Goal: Task Accomplishment & Management: Manage account settings

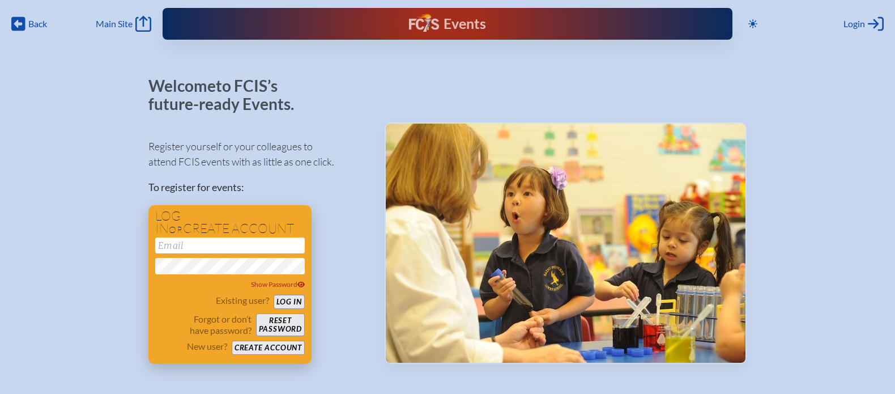
type input "[EMAIL_ADDRESS][DOMAIN_NAME]"
click at [292, 297] on button "Log in" at bounding box center [289, 302] width 31 height 14
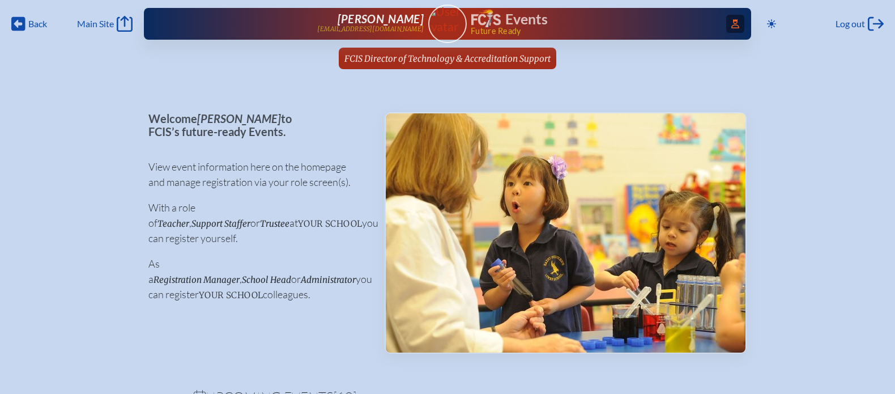
click at [733, 28] on span "Access Users..." at bounding box center [735, 24] width 18 height 18
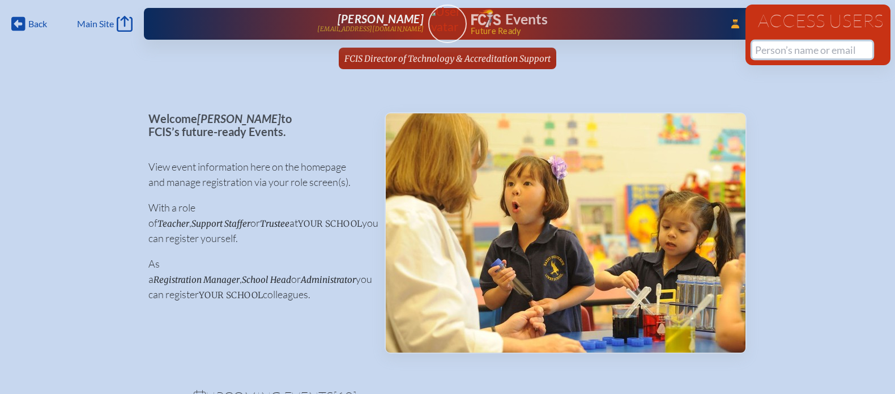
click at [775, 46] on input "text" at bounding box center [812, 49] width 120 height 17
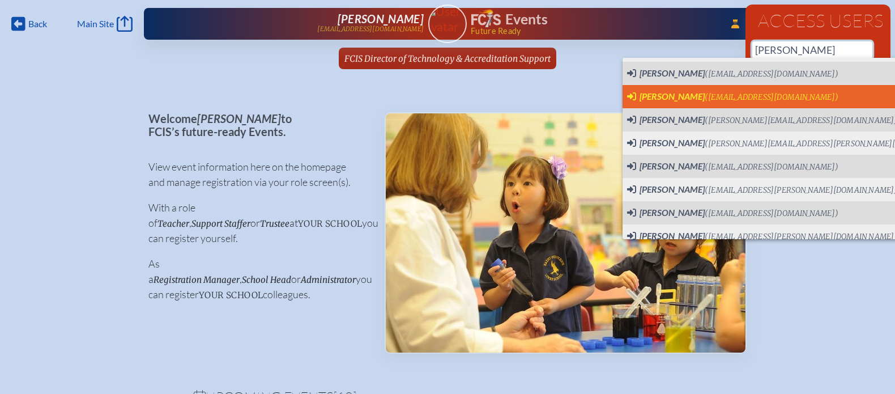
scroll to position [350, 0]
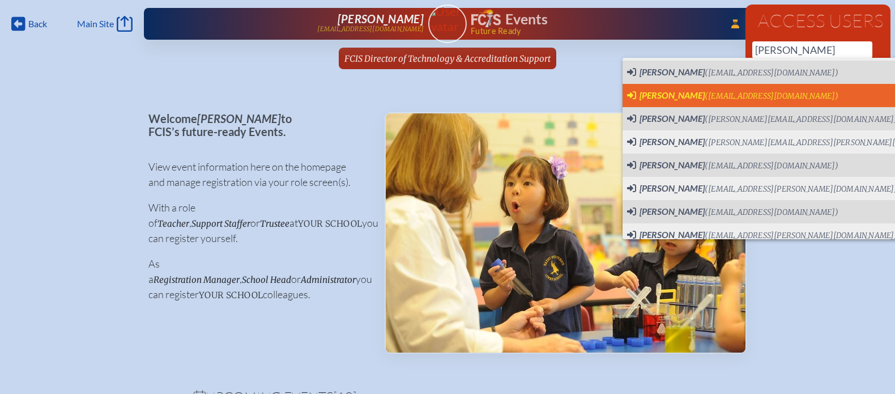
click at [758, 208] on span "(nbarrington@sseds.org)" at bounding box center [772, 212] width 134 height 10
type input "[EMAIL_ADDRESS][DOMAIN_NAME]"
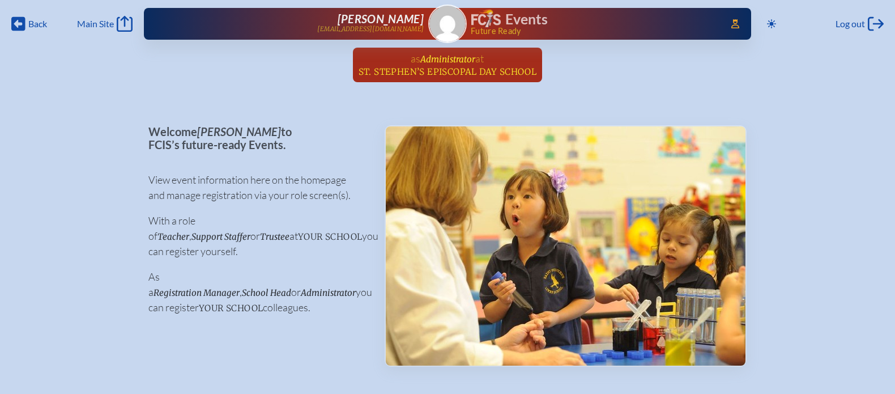
click at [447, 58] on span "Administrator" at bounding box center [447, 59] width 55 height 11
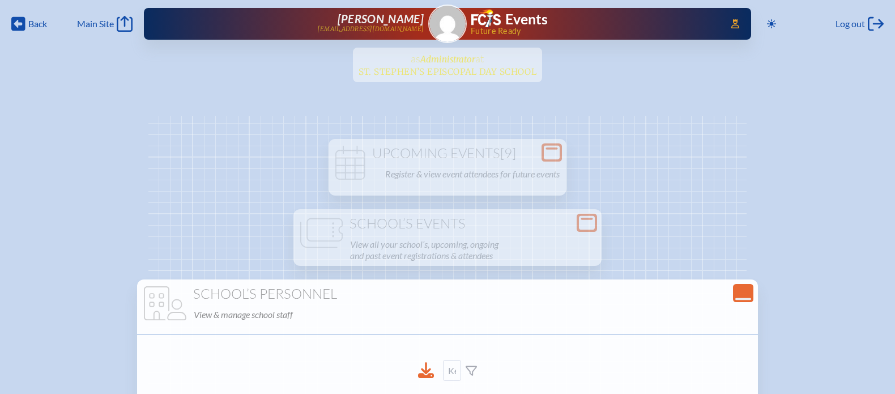
click at [447, 58] on ul "as Administrator at St. Stephen’s Episcopal Day School since September 10th, 20…" at bounding box center [447, 68] width 895 height 41
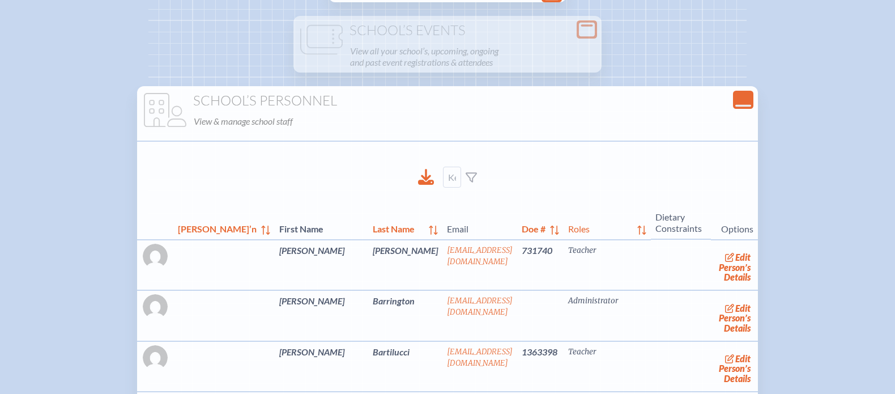
scroll to position [195, 0]
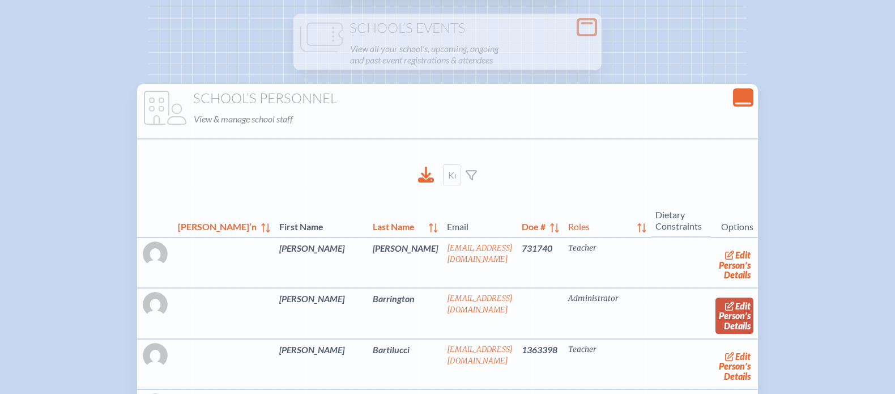
click at [716, 310] on link "edit Person’s Details" at bounding box center [735, 315] width 38 height 36
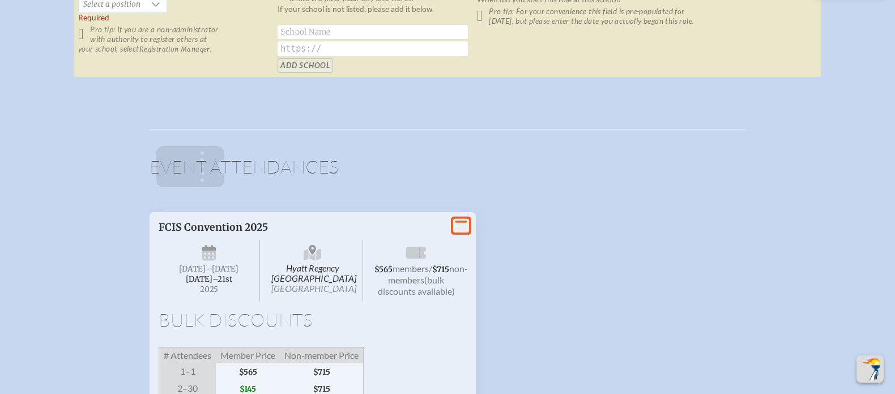
scroll to position [1031, 0]
click at [454, 210] on div "View More FCIS Convention 2025 Hyatt Regency Jacksonville Riverfront Jacksonvil…" at bounding box center [313, 326] width 326 height 232
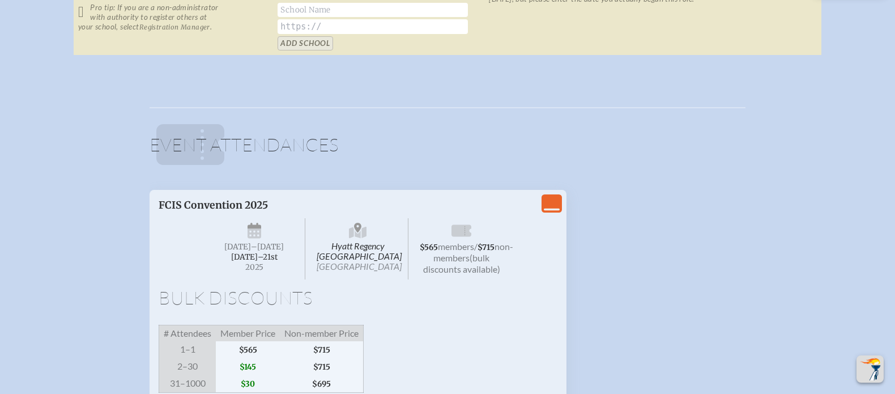
scroll to position [0, 0]
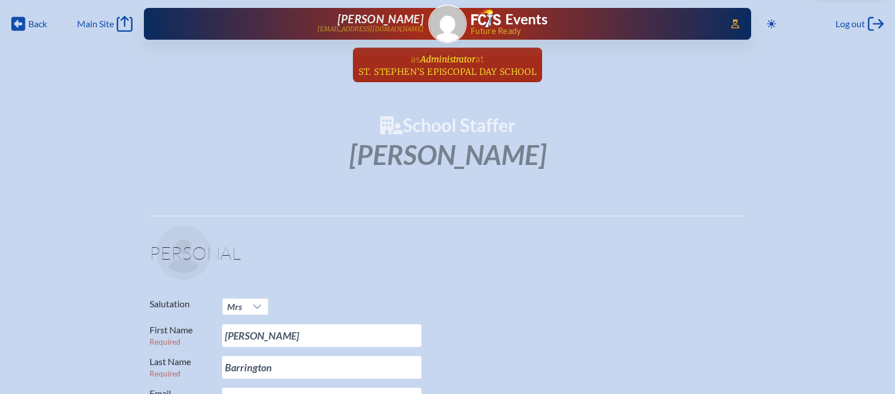
click at [510, 53] on link "as Administrator at St. Stephen’s Episcopal Day School since September 10th, 20…" at bounding box center [448, 65] width 188 height 35
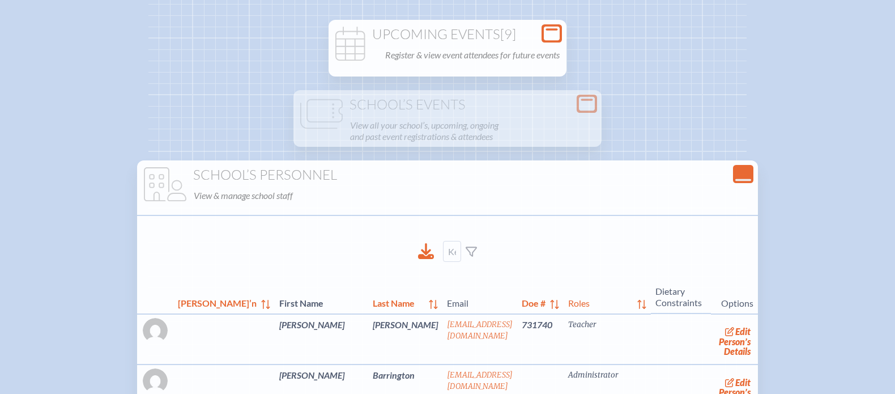
scroll to position [118, 0]
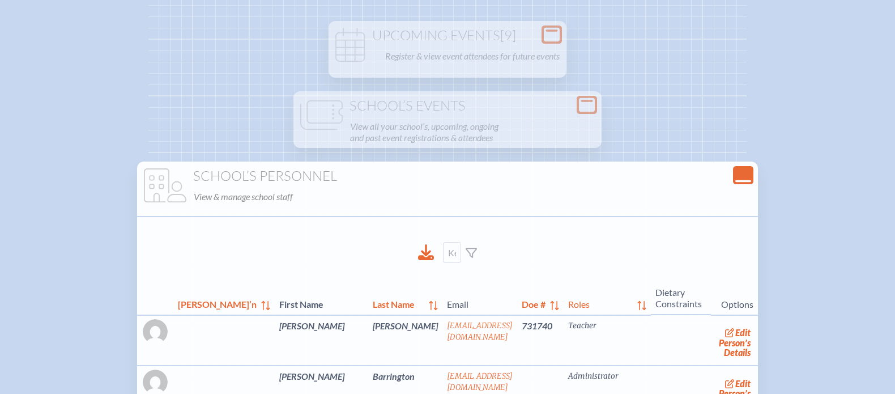
click at [735, 176] on icon "Close Console" at bounding box center [743, 175] width 16 height 16
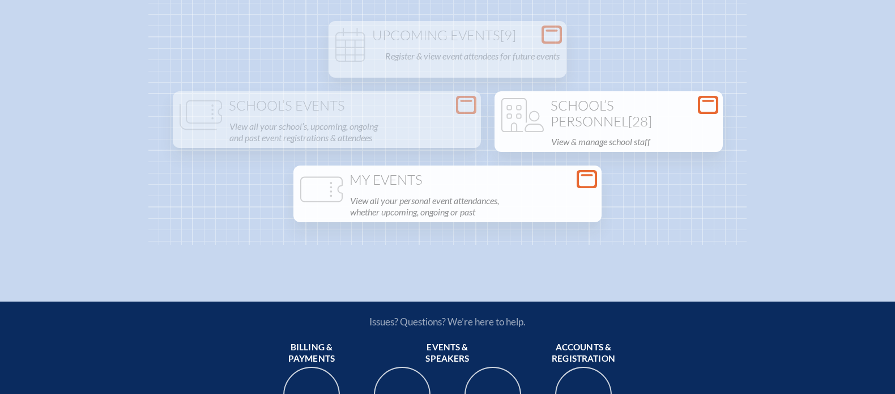
click at [517, 220] on p "View all your personal event attendances, whether upcoming, ongoing or past" at bounding box center [472, 206] width 245 height 27
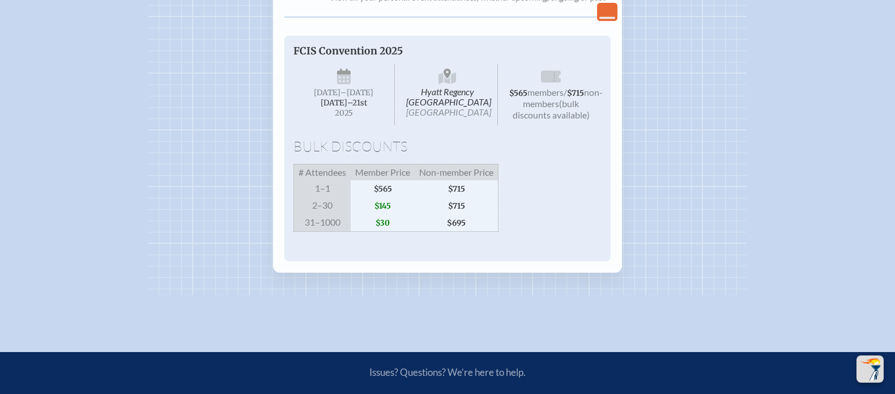
scroll to position [0, 0]
